Goal: Contribute content: Contribute content

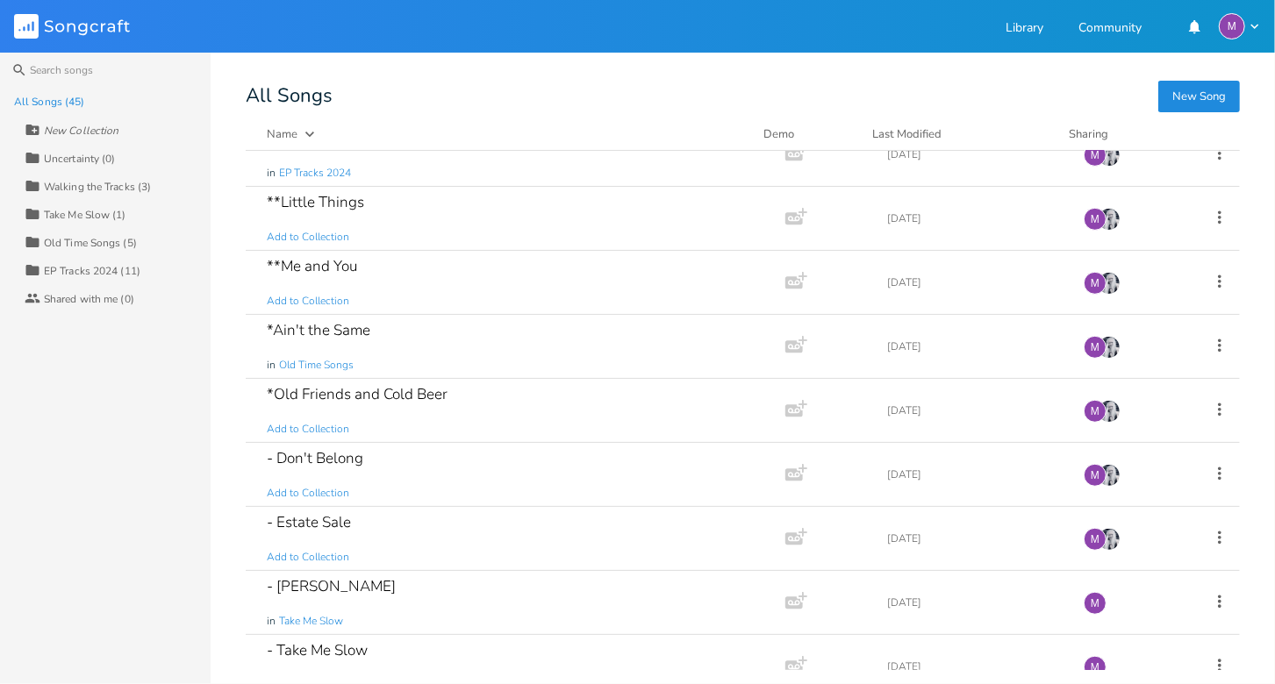
scroll to position [725, 0]
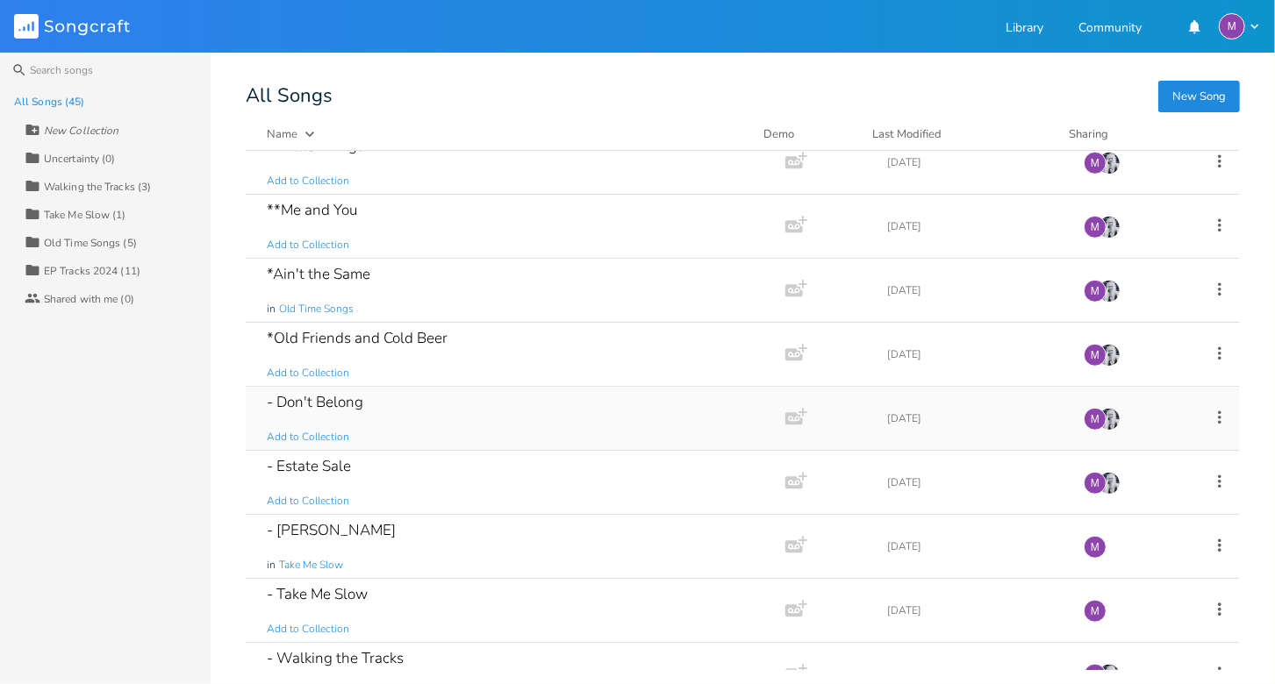
click at [450, 411] on div "- Don't Belong Add to Collection" at bounding box center [512, 418] width 490 height 63
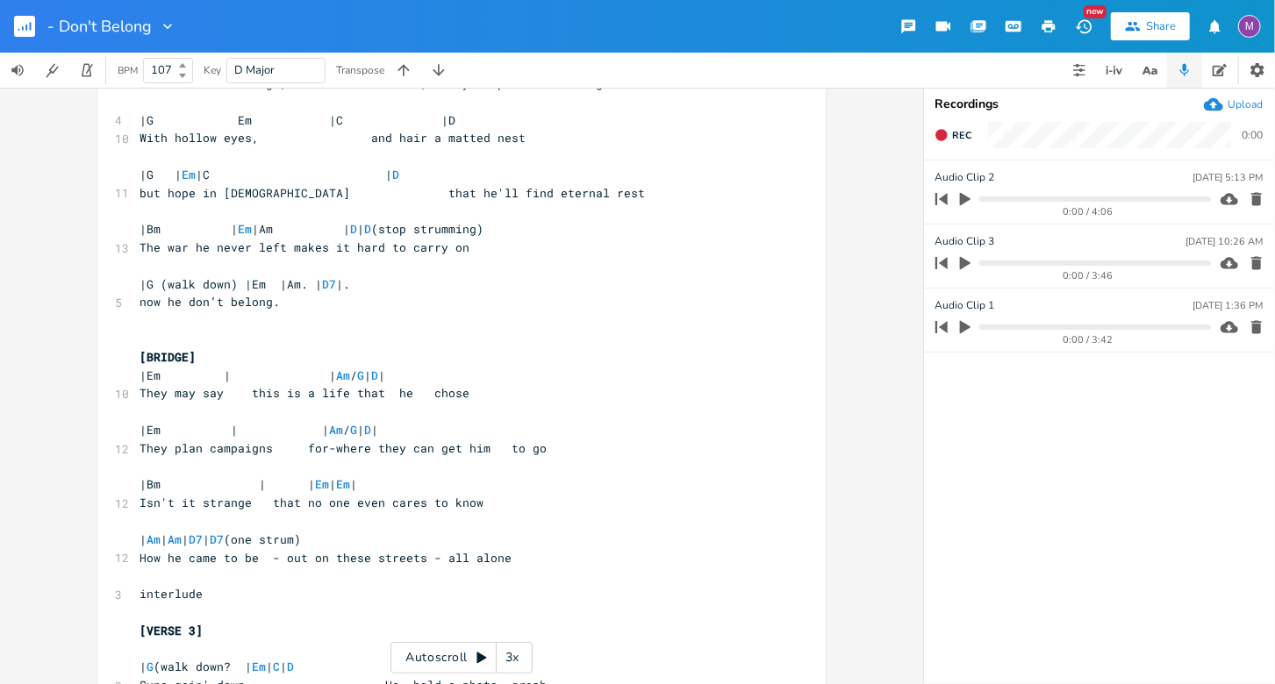
scroll to position [18, 0]
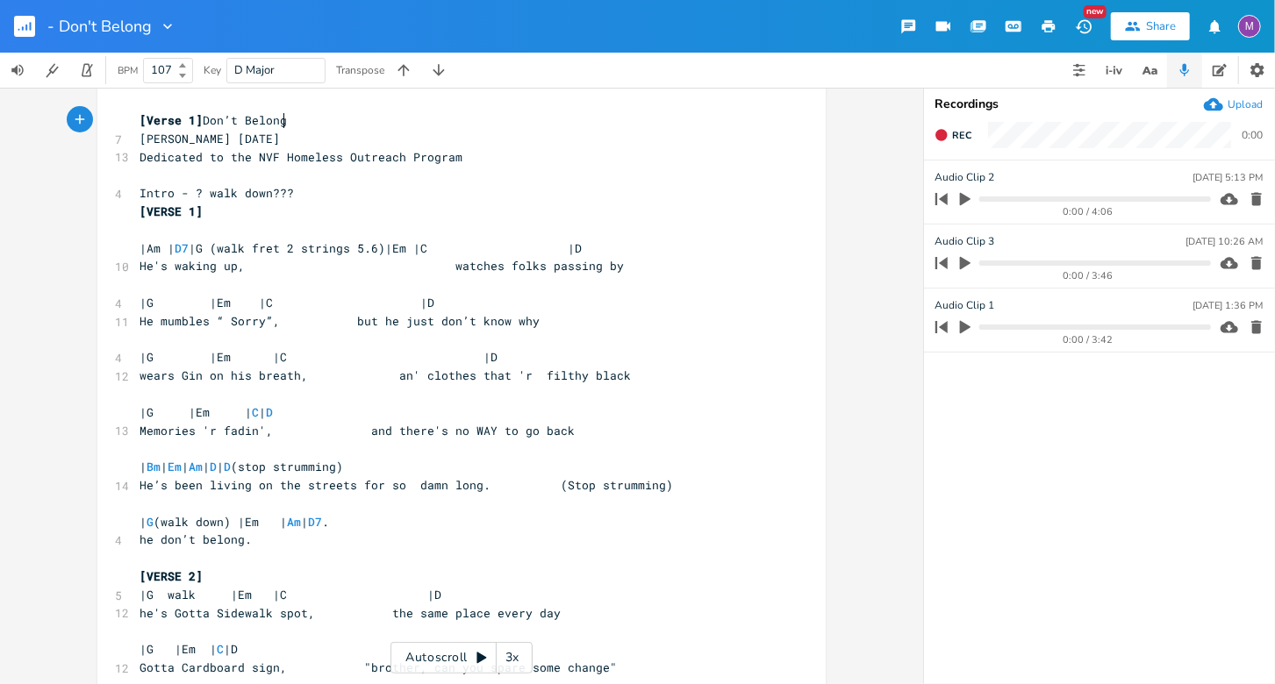
click at [18, 24] on rect "button" at bounding box center [24, 26] width 21 height 21
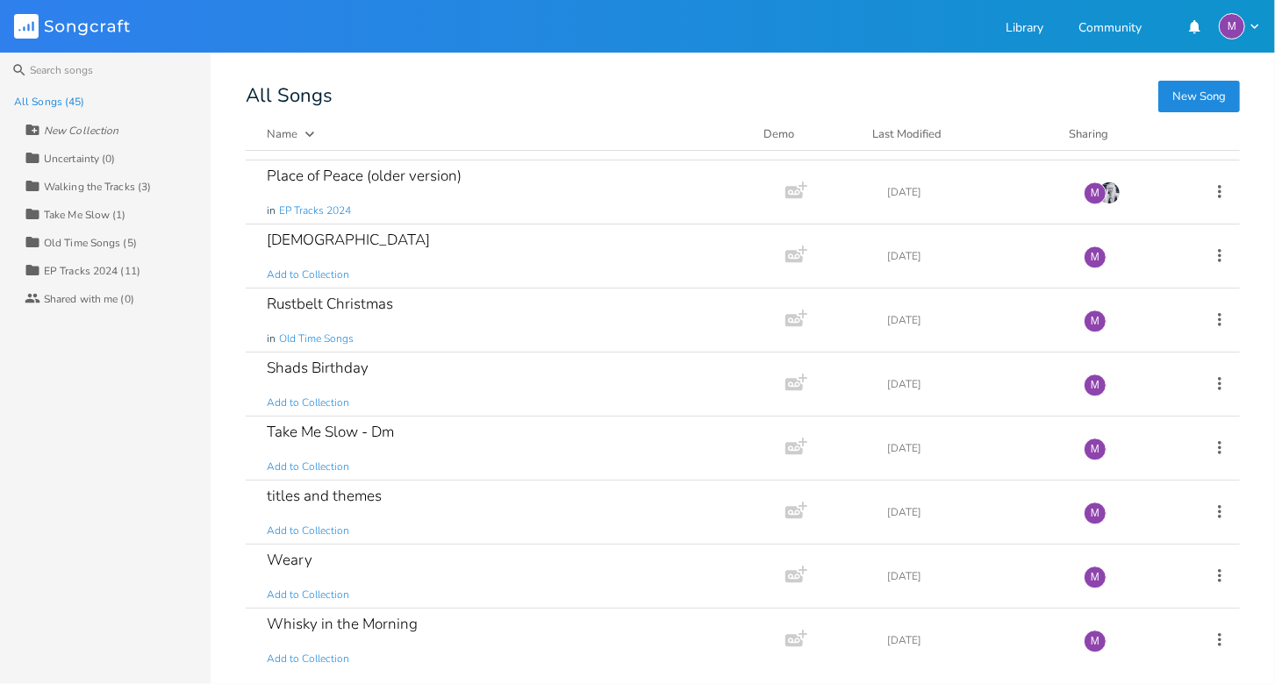
scroll to position [2345, 0]
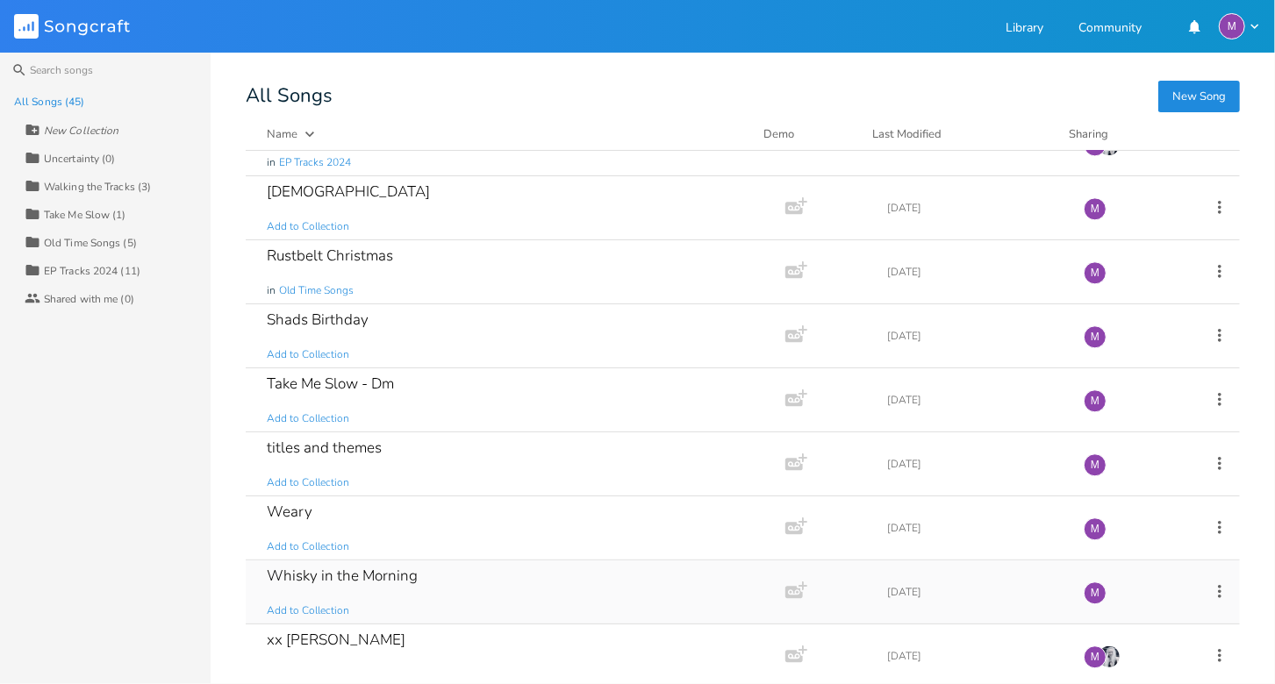
click at [411, 569] on div "Whisky in the Morning" at bounding box center [342, 576] width 151 height 15
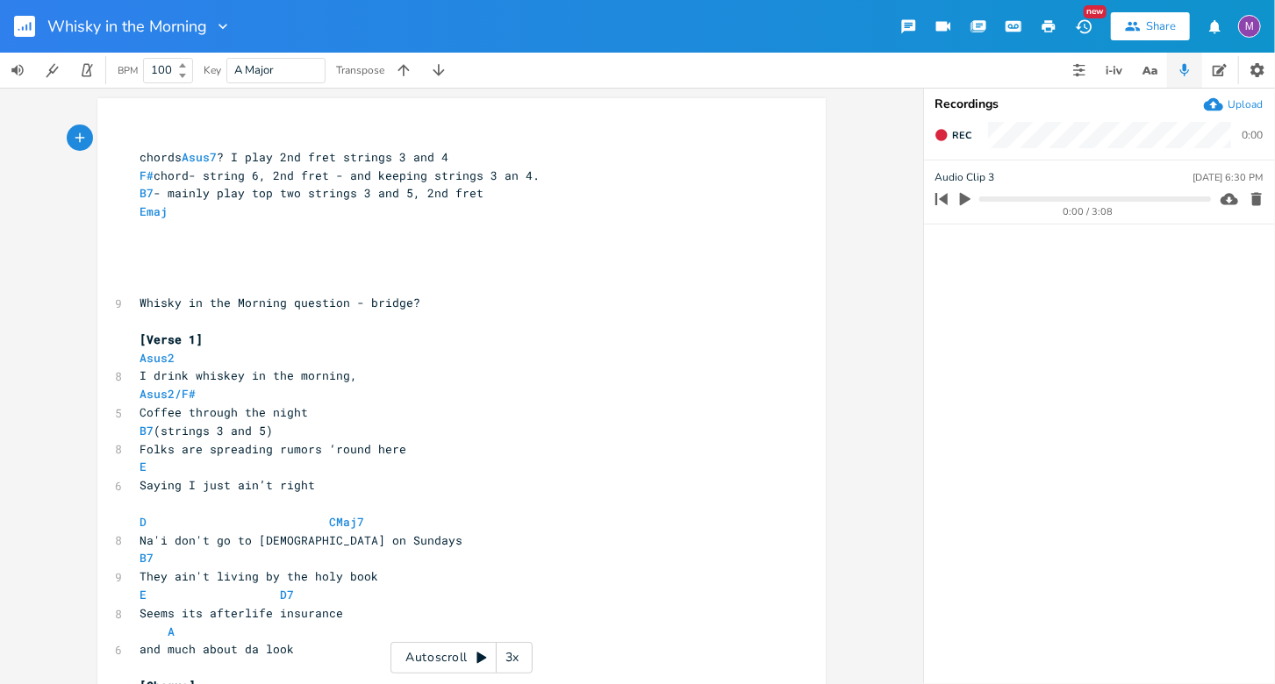
click at [509, 648] on div "3x" at bounding box center [513, 658] width 32 height 32
click at [517, 656] on div "4x" at bounding box center [513, 658] width 32 height 32
click at [517, 656] on div "5x" at bounding box center [513, 658] width 32 height 32
click at [517, 656] on div "1x" at bounding box center [513, 658] width 32 height 32
click at [483, 662] on icon at bounding box center [482, 658] width 14 height 14
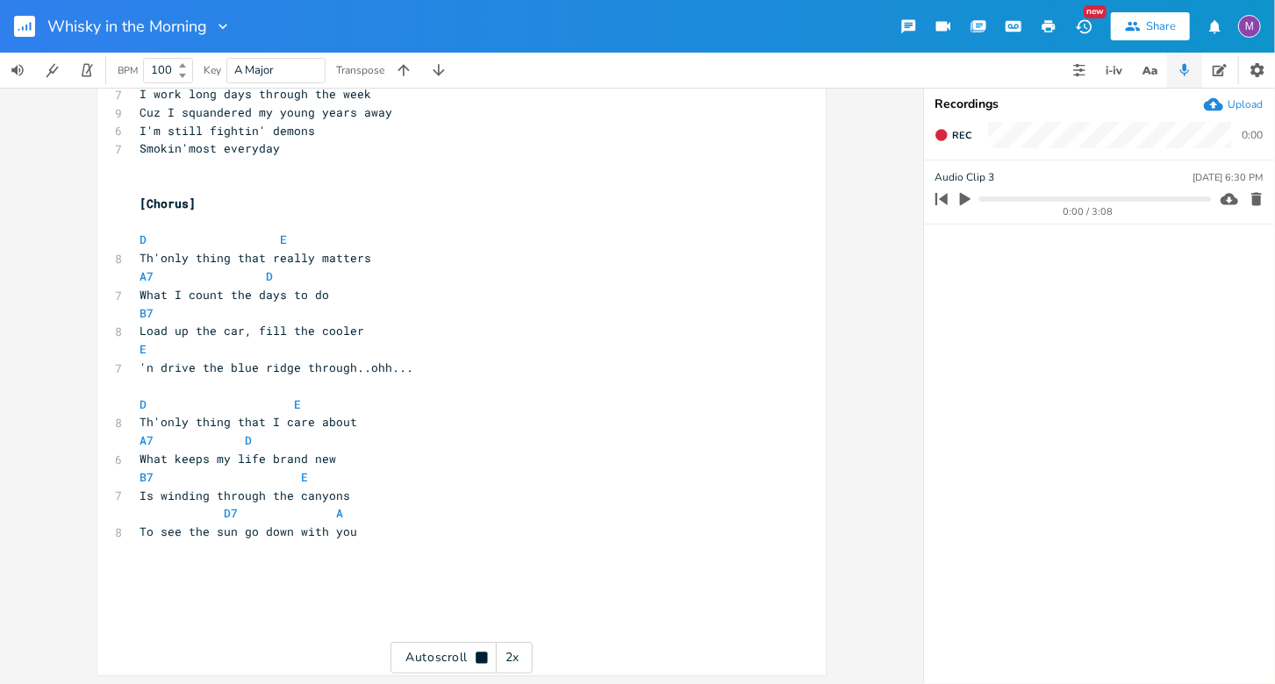
scroll to position [1123, 0]
click at [35, 19] on button "button" at bounding box center [31, 26] width 35 height 42
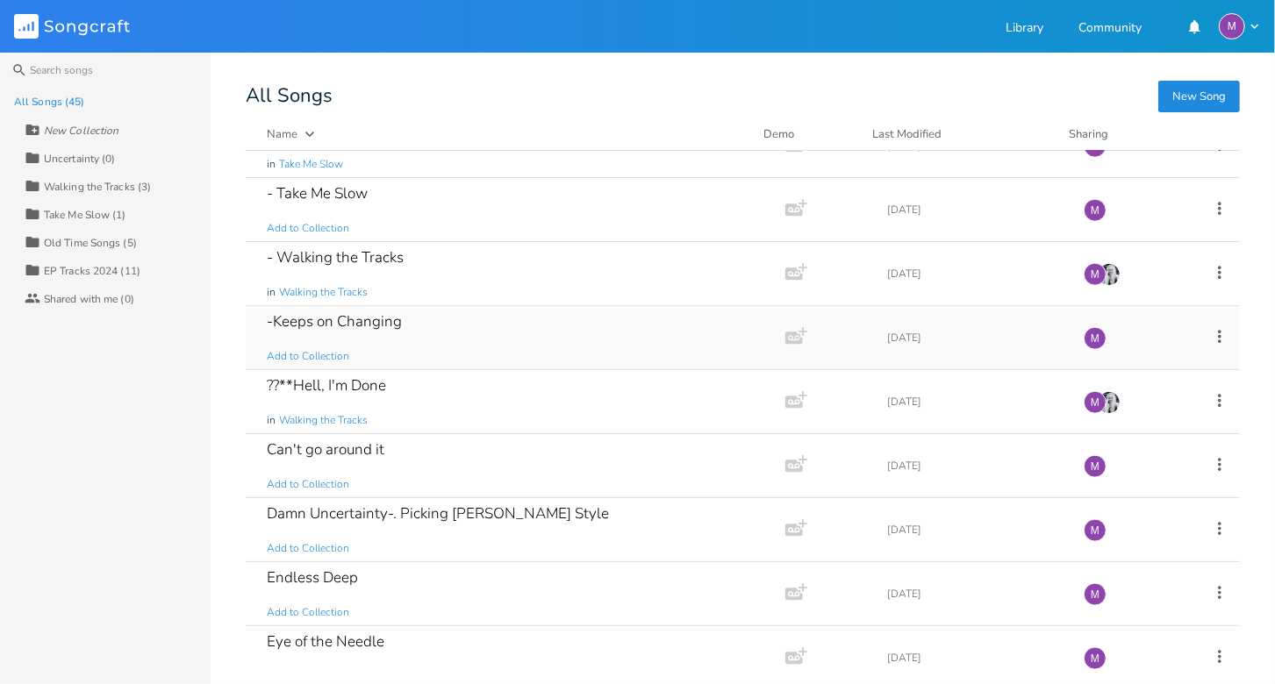
scroll to position [1144, 0]
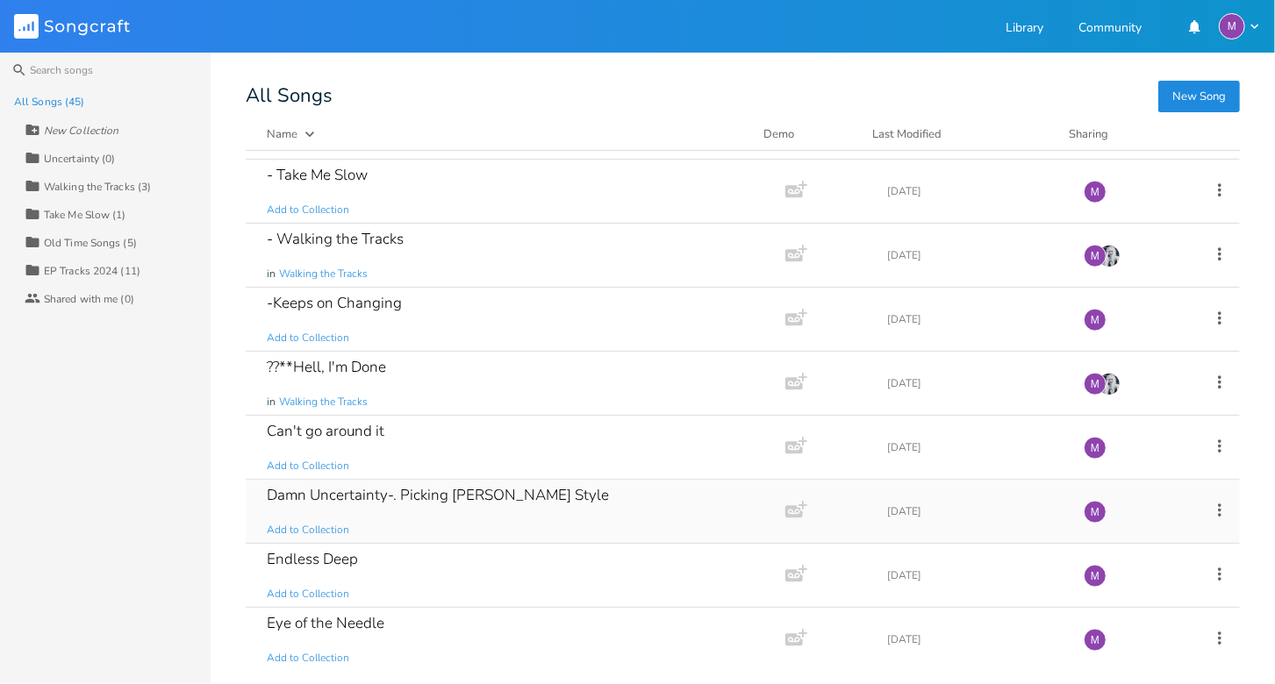
click at [326, 492] on div "Damn Uncertainty-. Picking [PERSON_NAME] Style" at bounding box center [438, 495] width 342 height 15
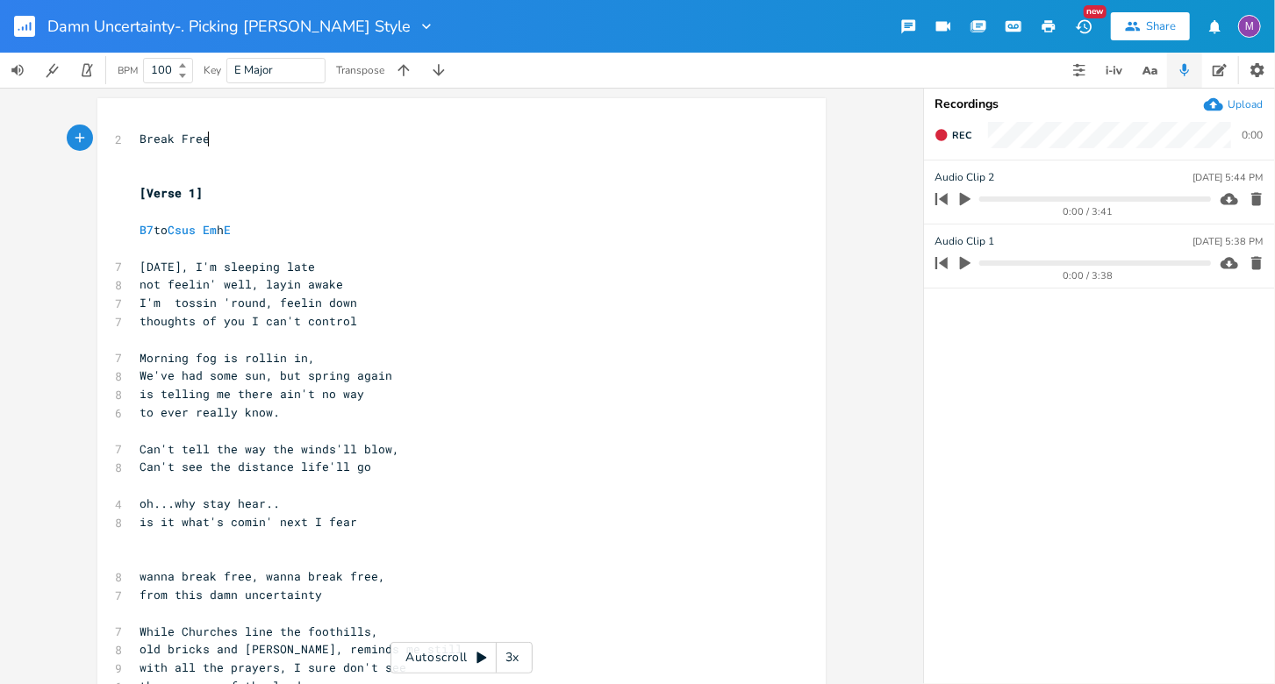
click at [188, 266] on span "[DATE], I'm sleeping late" at bounding box center [227, 267] width 175 height 16
type textarea "inda"
type textarea "unday morn"
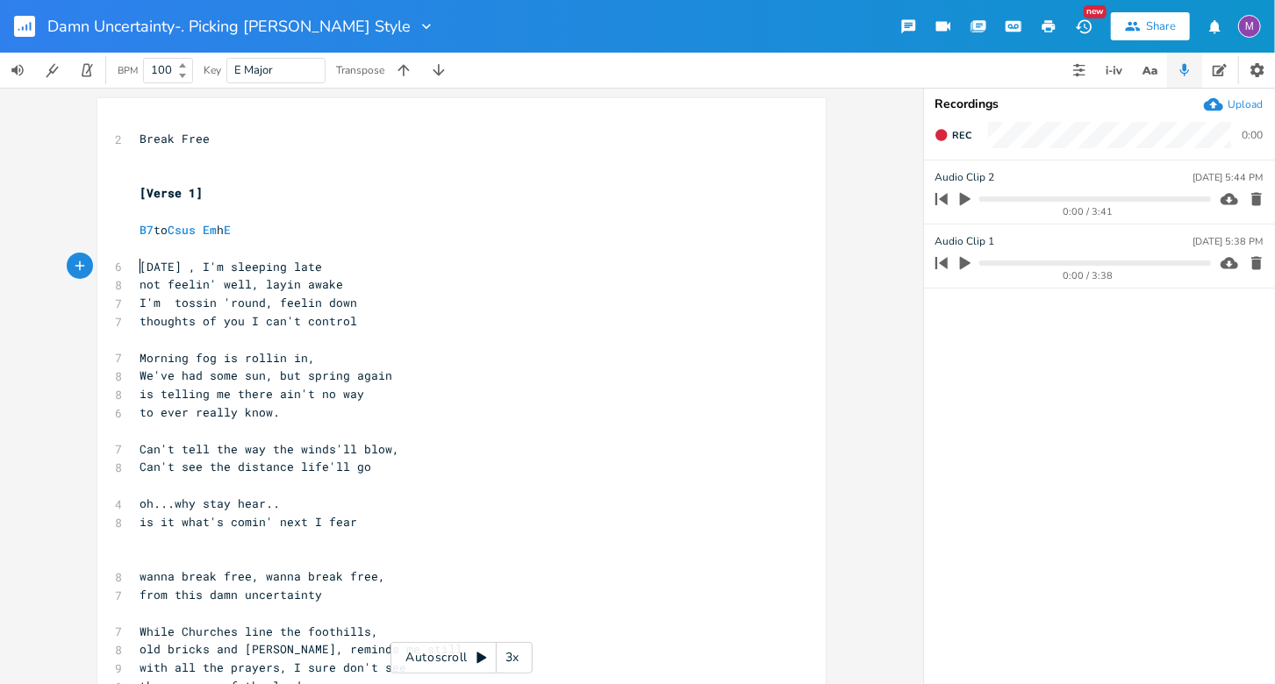
click at [136, 272] on pre "[DATE] , I'm sleeping late" at bounding box center [453, 267] width 634 height 18
type textarea "It's"
click at [210, 268] on span "It's [DATE] , I'm sleeping late" at bounding box center [249, 267] width 218 height 16
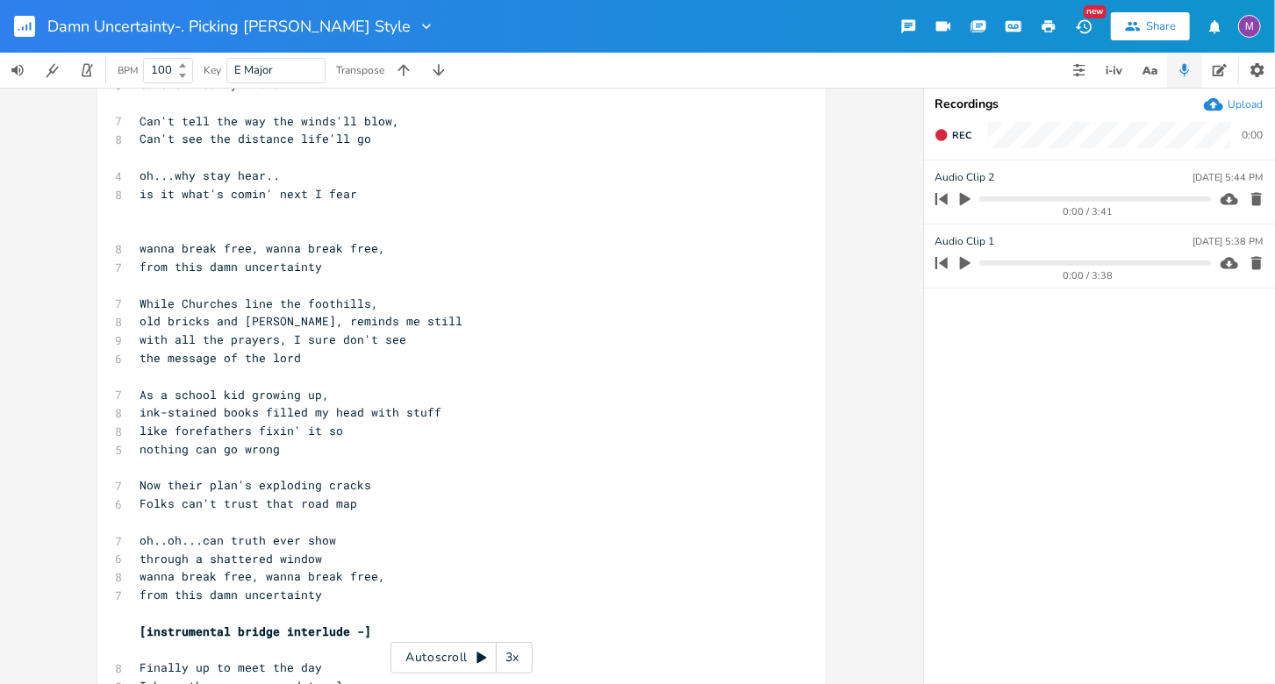
scroll to position [333, 0]
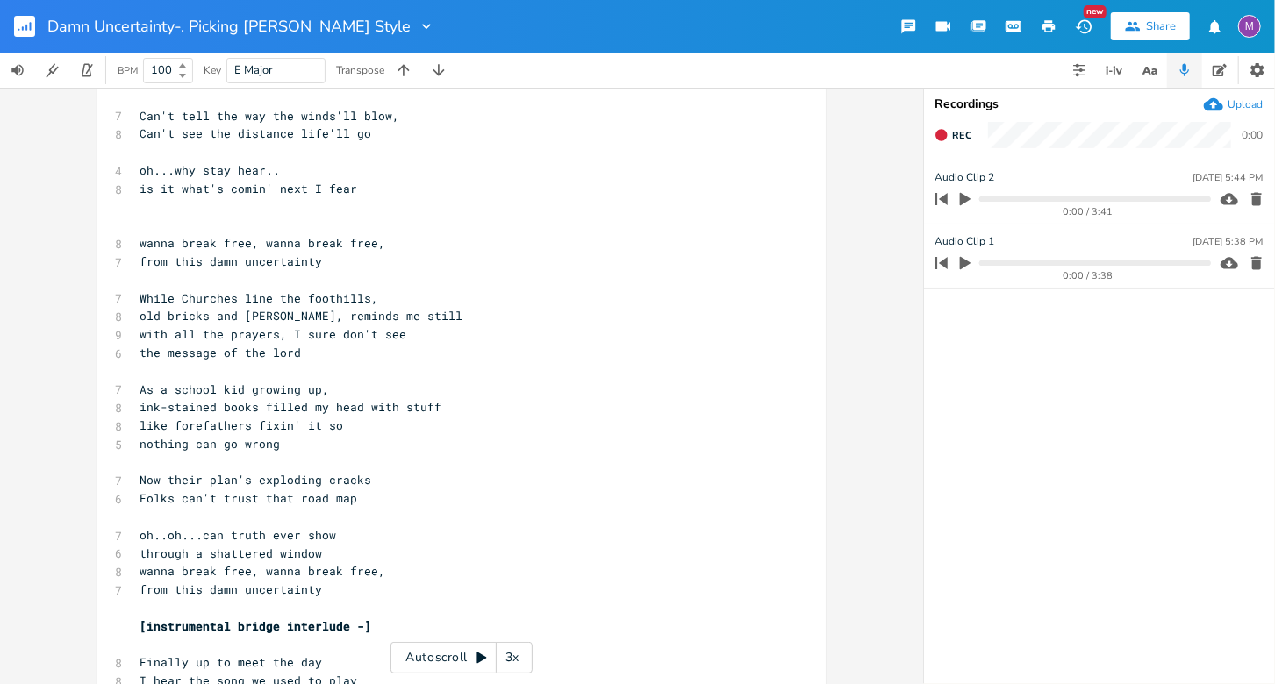
type textarea "[DATE]"
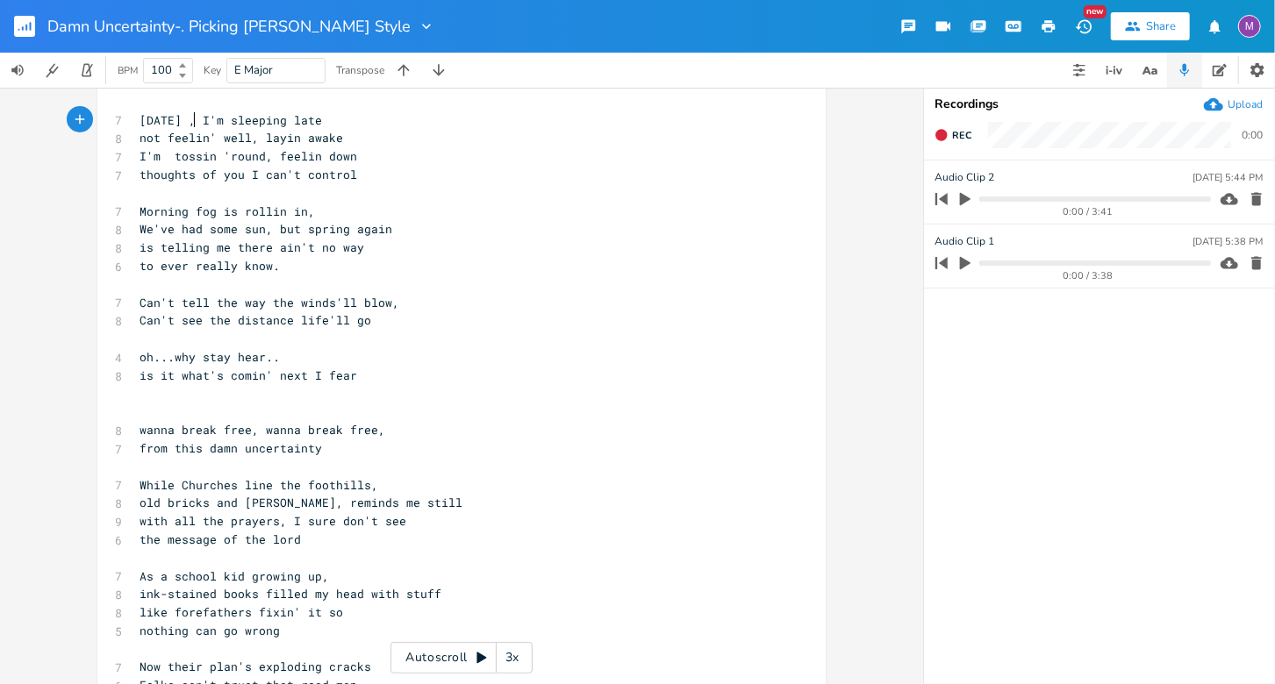
scroll to position [0, 0]
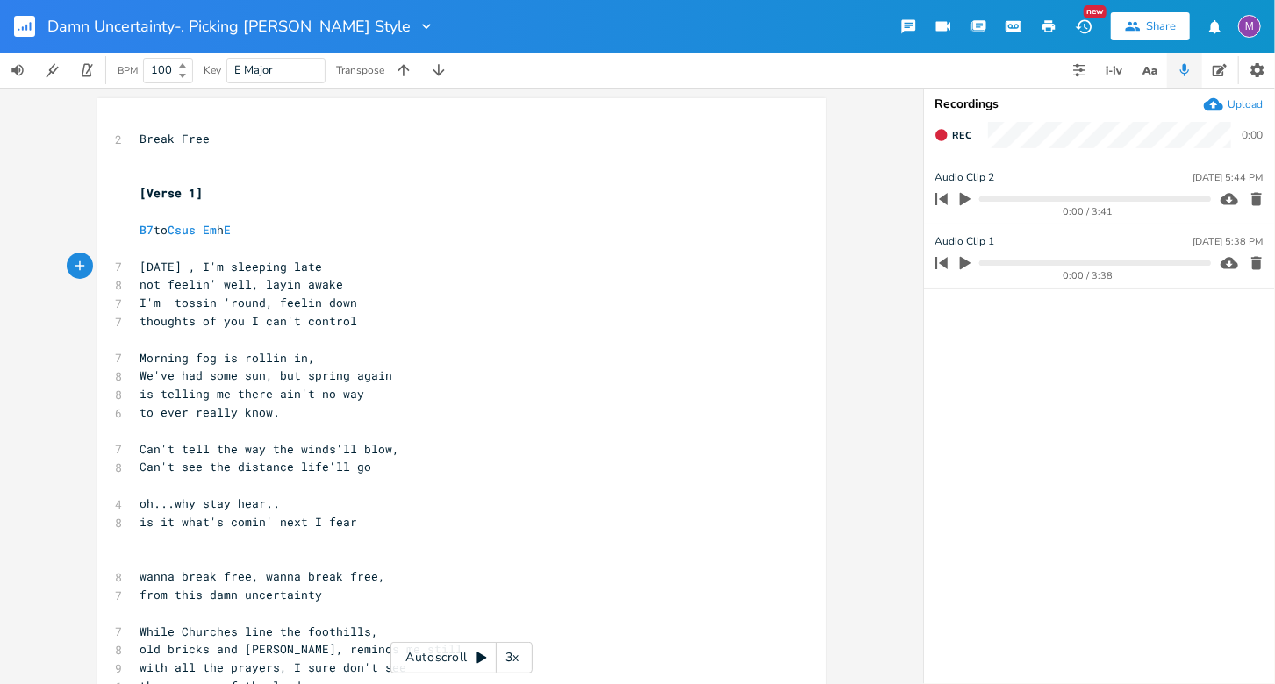
click at [26, 25] on icon "button" at bounding box center [26, 28] width 2 height 6
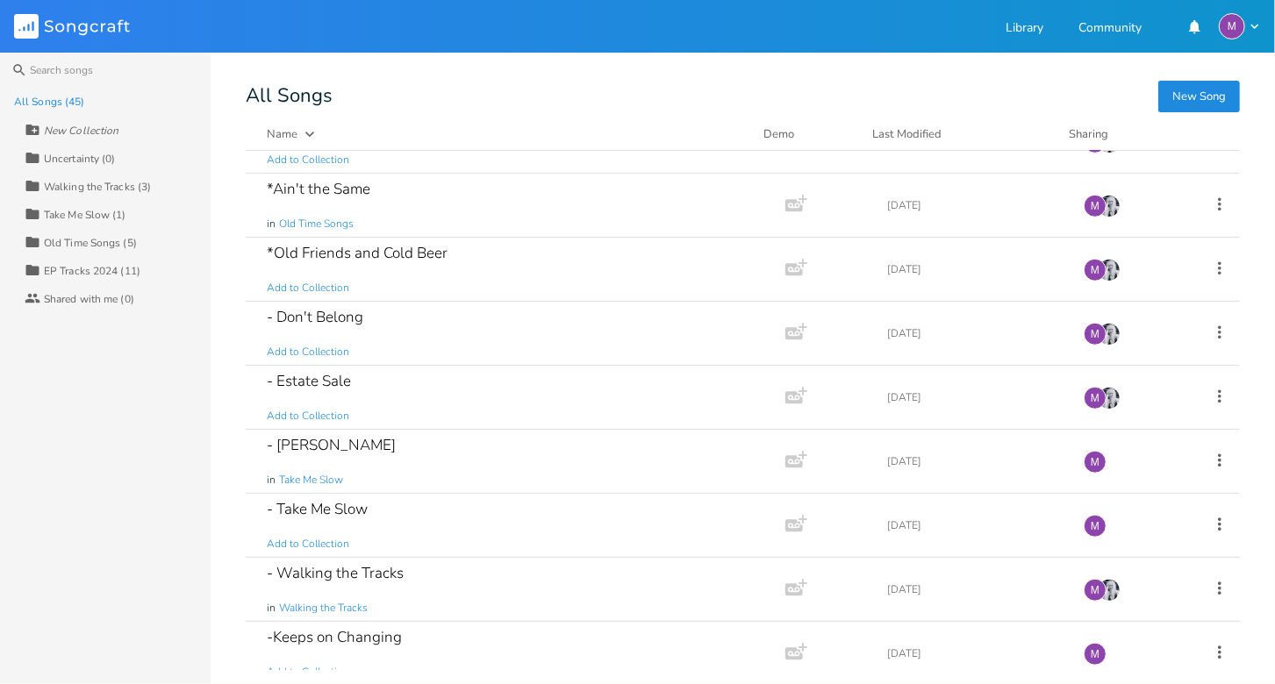
scroll to position [811, 0]
click at [419, 316] on div "- Don't Belong Add to Collection" at bounding box center [512, 332] width 490 height 63
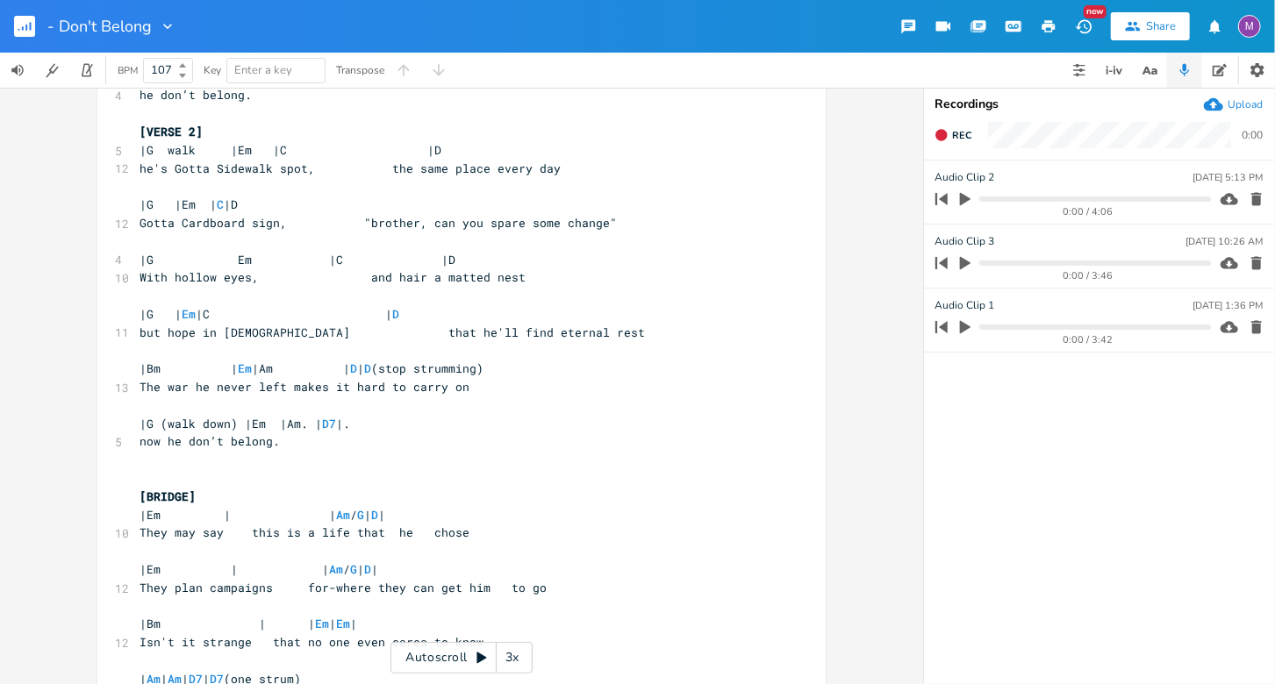
scroll to position [18, 0]
